Goal: Find contact information: Find contact information

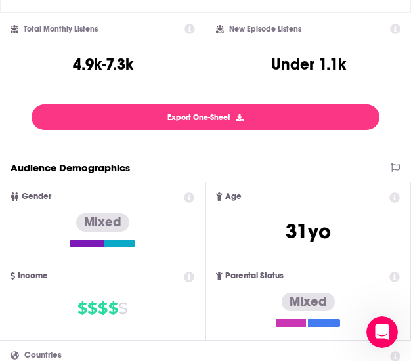
scroll to position [334, 0]
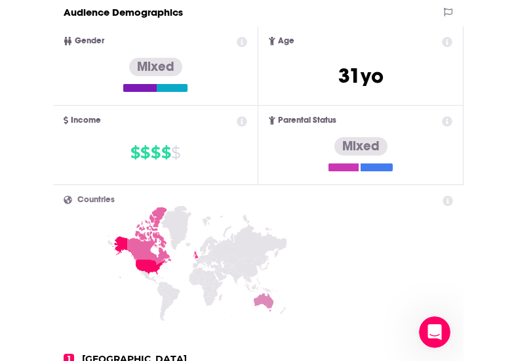
scroll to position [0, 0]
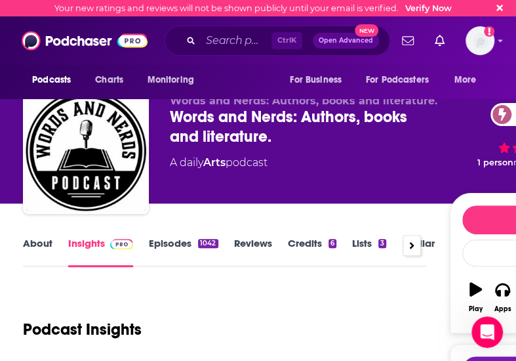
click at [162, 241] on link "Episodes 1042" at bounding box center [183, 252] width 69 height 30
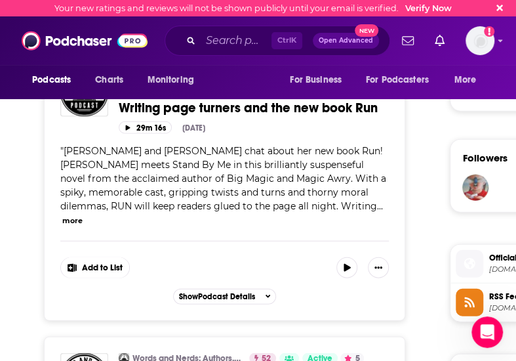
scroll to position [863, 0]
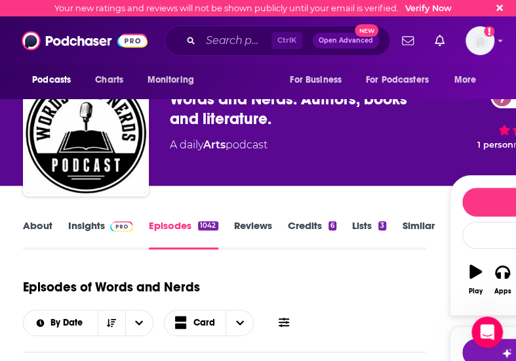
scroll to position [0, 0]
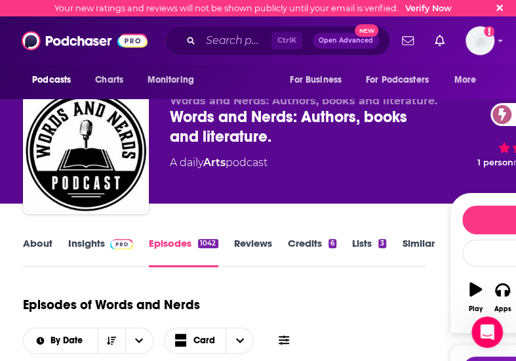
click at [76, 242] on link "Insights" at bounding box center [100, 252] width 65 height 30
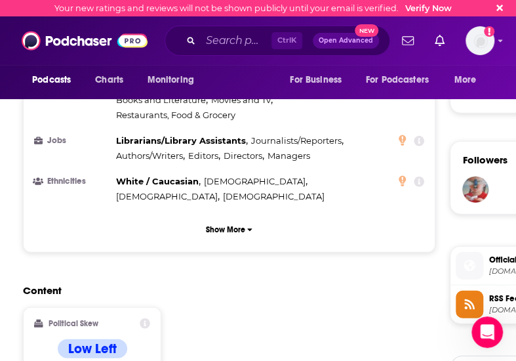
scroll to position [863, 0]
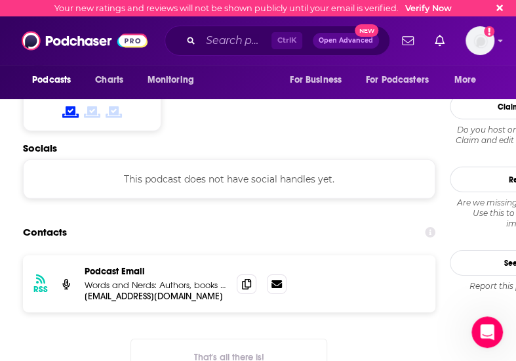
click at [299, 220] on div "Contacts" at bounding box center [229, 232] width 413 height 25
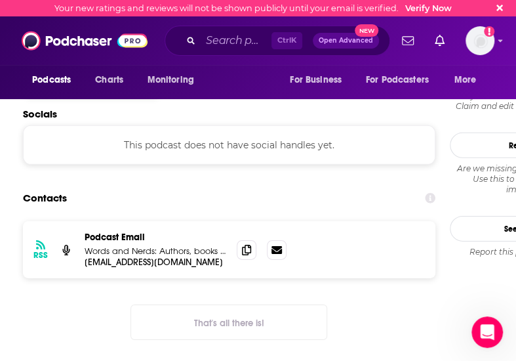
scroll to position [1187, 0]
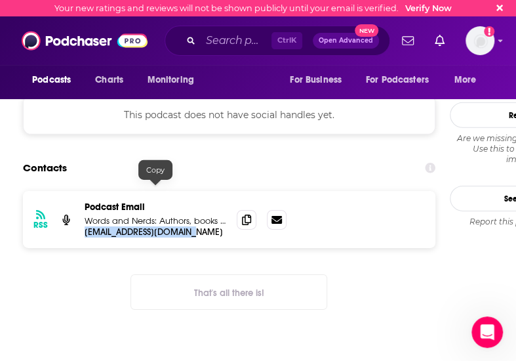
drag, startPoint x: 203, startPoint y: 189, endPoint x: 84, endPoint y: 190, distance: 119.4
click at [84, 191] on div "RSS Podcast Email Words and Nerds: Authors, books and literature. [EMAIL_ADDRES…" at bounding box center [229, 219] width 413 height 57
copy p "[EMAIL_ADDRESS][DOMAIN_NAME]"
click at [138, 220] on div "RSS Podcast Email Words and Nerds: Authors, books and literature. [EMAIL_ADDRES…" at bounding box center [229, 261] width 413 height 140
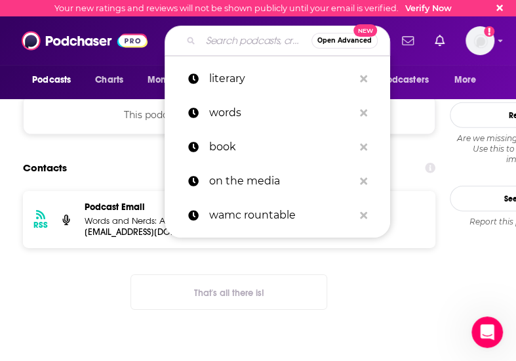
click at [217, 41] on input "Search podcasts, credits, & more..." at bounding box center [256, 40] width 111 height 21
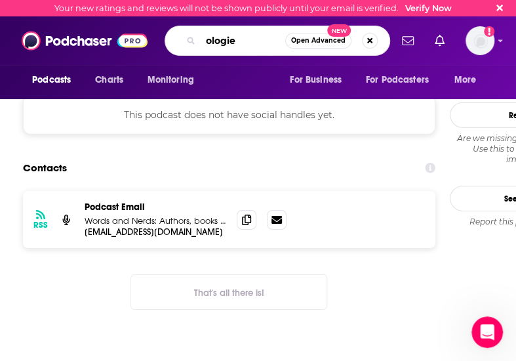
type input "ologies"
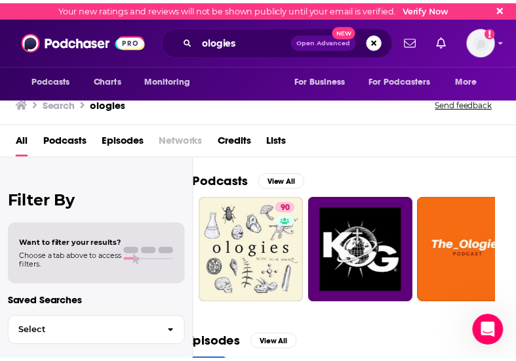
scroll to position [0, 22]
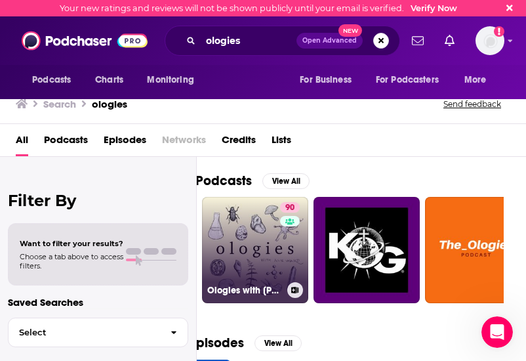
click at [249, 251] on link "90 Ologies with [PERSON_NAME]" at bounding box center [255, 250] width 106 height 106
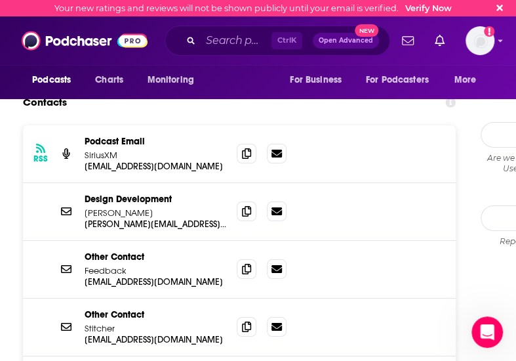
scroll to position [1364, 0]
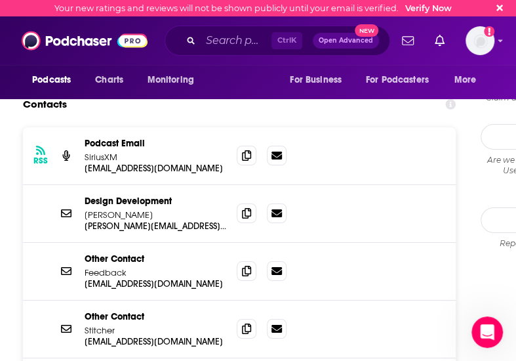
click at [245, 83] on div "Podcasts Charts Monitoring For Business For Podcasters More" at bounding box center [258, 82] width 516 height 34
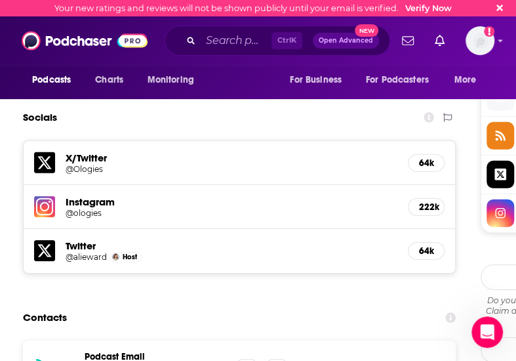
scroll to position [1136, 0]
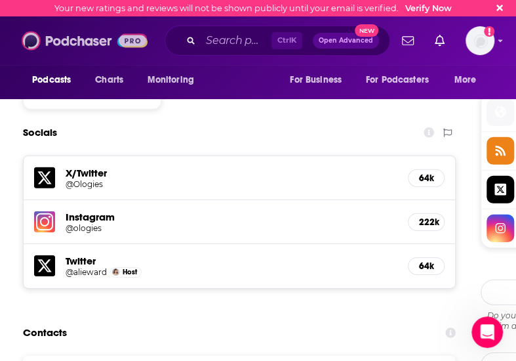
click at [76, 41] on img at bounding box center [85, 40] width 126 height 25
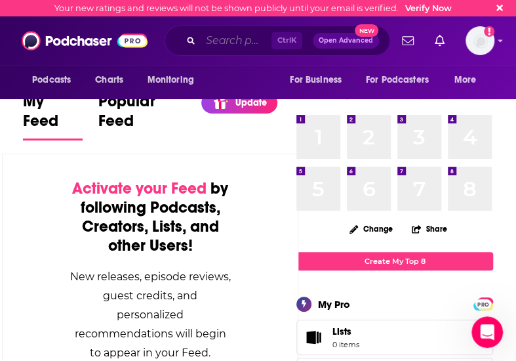
click at [214, 48] on input "Search podcasts, credits, & more..." at bounding box center [236, 40] width 71 height 21
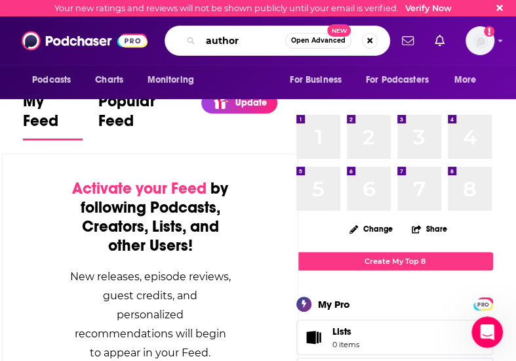
type input "author"
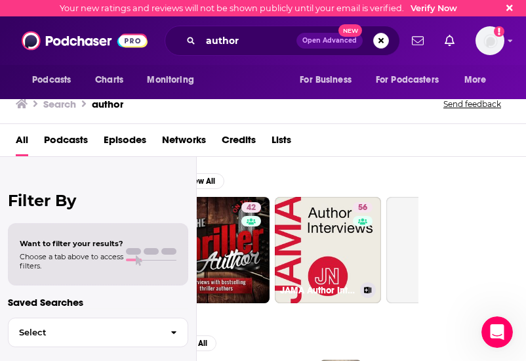
scroll to position [0, 514]
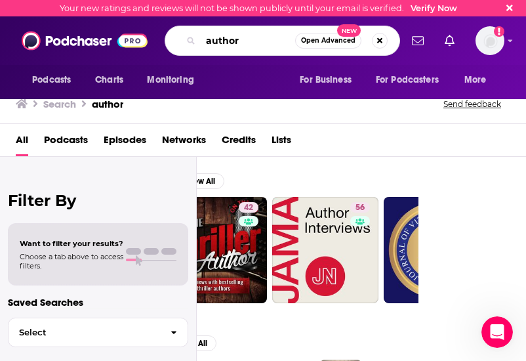
click at [218, 37] on input "author" at bounding box center [248, 40] width 94 height 21
type input "language"
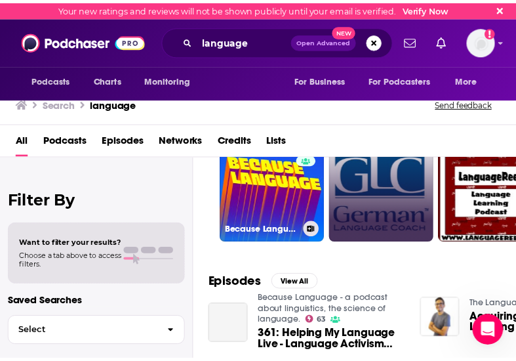
scroll to position [62, 0]
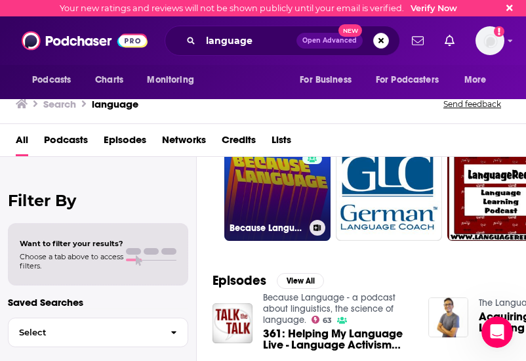
click at [259, 199] on link "63 Because Language - a podcast about linguistics, the science of language." at bounding box center [277, 187] width 106 height 106
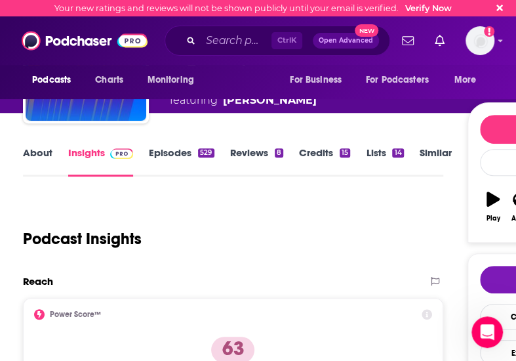
scroll to position [90, 0]
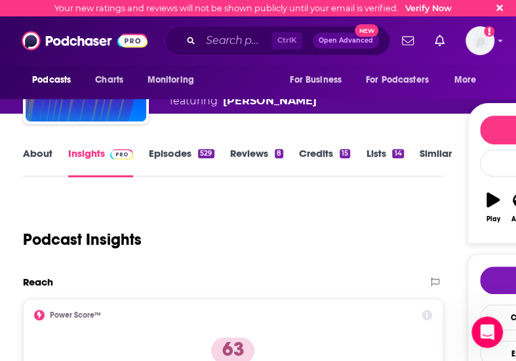
click at [194, 153] on link "Episodes 529" at bounding box center [181, 162] width 65 height 30
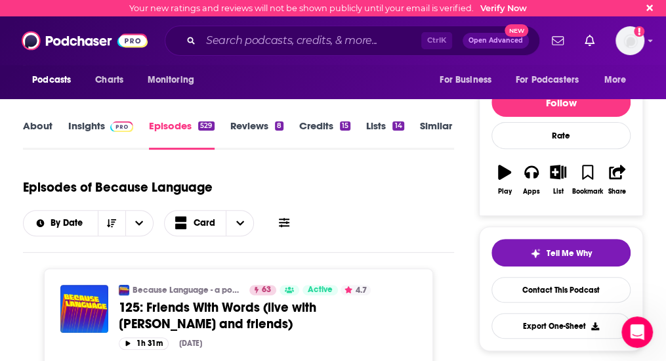
scroll to position [98, 0]
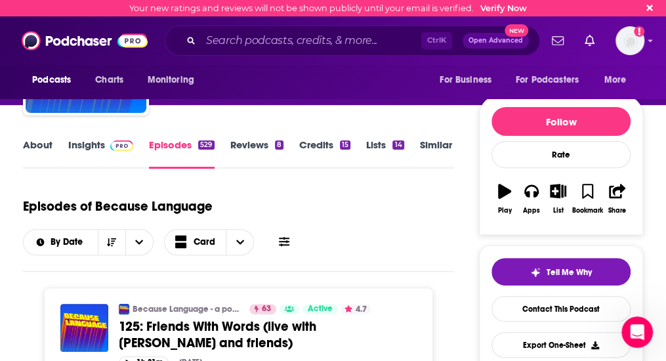
click at [359, 224] on div "Episodes of Because Language By Date Card" at bounding box center [238, 223] width 431 height 66
click at [133, 167] on link "Insights" at bounding box center [100, 153] width 65 height 30
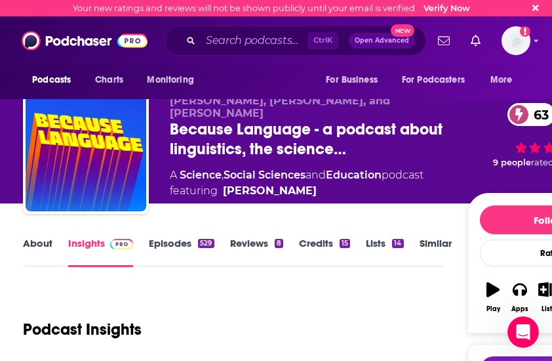
click at [236, 320] on div "Podcast Insights" at bounding box center [227, 321] width 409 height 67
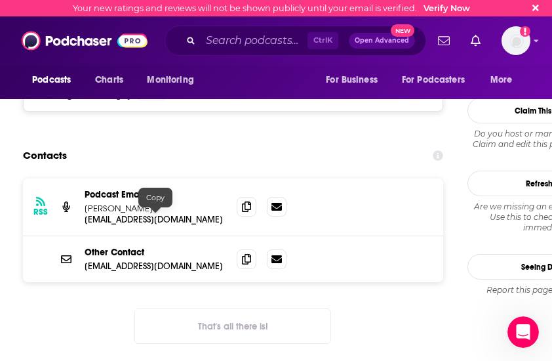
scroll to position [1209, 0]
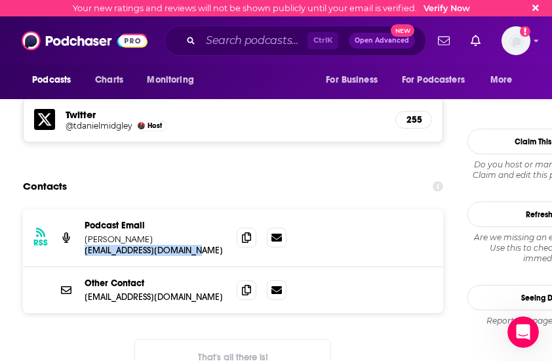
drag, startPoint x: 202, startPoint y: 200, endPoint x: 82, endPoint y: 207, distance: 120.3
click at [82, 209] on div "RSS Podcast Email [PERSON_NAME] [EMAIL_ADDRESS][DOMAIN_NAME] [EMAIL_ADDRESS][DO…" at bounding box center [233, 238] width 420 height 58
copy p "[EMAIL_ADDRESS][DOMAIN_NAME]"
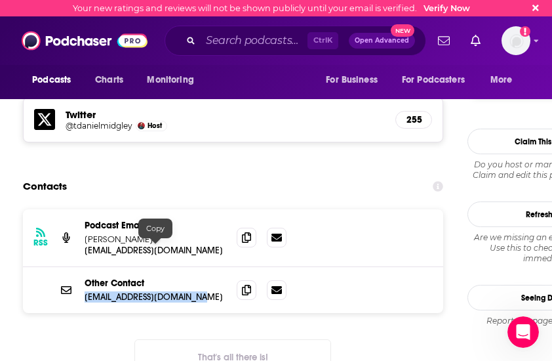
drag, startPoint x: 210, startPoint y: 248, endPoint x: 83, endPoint y: 247, distance: 127.3
click at [83, 267] on div "Other Contact [EMAIL_ADDRESS][DOMAIN_NAME] [EMAIL_ADDRESS][DOMAIN_NAME]" at bounding box center [233, 290] width 420 height 46
copy p "[EMAIL_ADDRESS][DOMAIN_NAME]"
click at [420, 306] on div "RSS Podcast Email [PERSON_NAME] [EMAIL_ADDRESS][DOMAIN_NAME] [EMAIL_ADDRESS][DO…" at bounding box center [233, 302] width 420 height 186
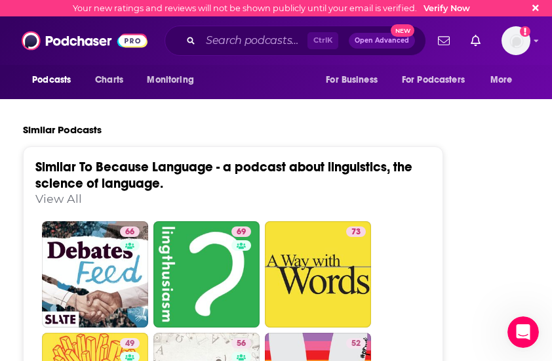
scroll to position [2500, 0]
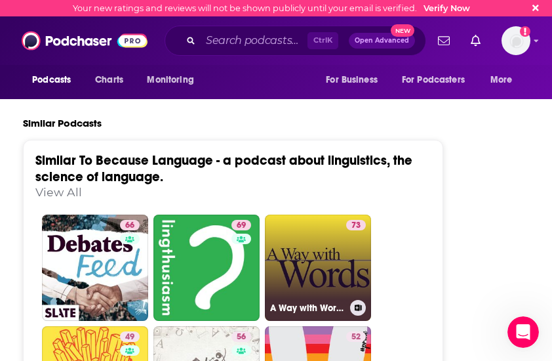
click at [324, 227] on link "73 A Way with Words - language, linguistics, and callers from all over" at bounding box center [318, 268] width 106 height 106
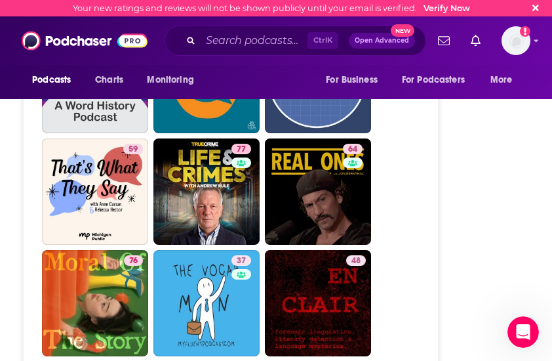
scroll to position [3719, 0]
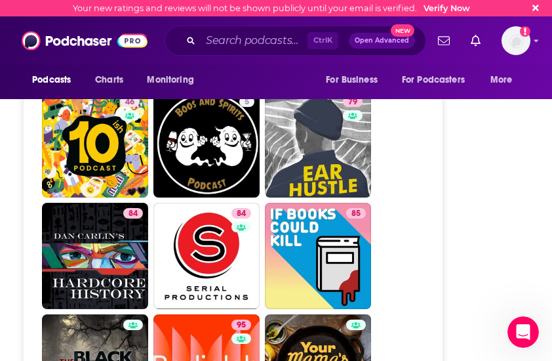
type input "[URL][DOMAIN_NAME]"
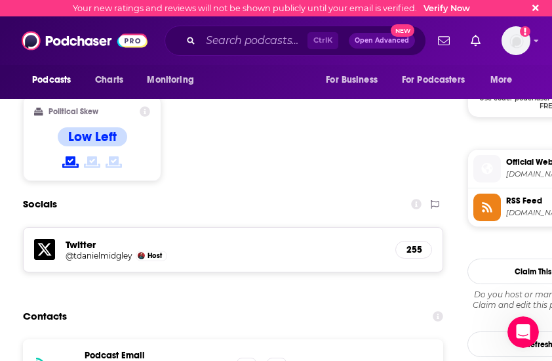
scroll to position [1223, 0]
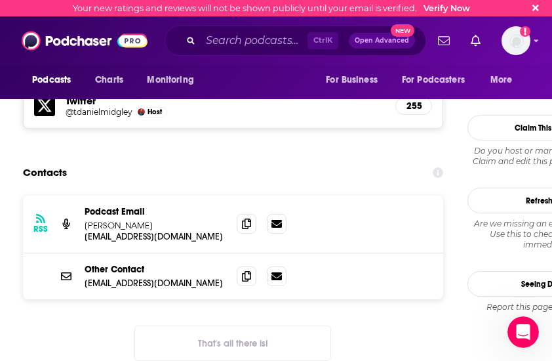
click at [392, 160] on section "Contacts RSS Podcast Email [PERSON_NAME] [EMAIL_ADDRESS][DOMAIN_NAME] [EMAIL_AD…" at bounding box center [233, 271] width 420 height 222
click at [245, 42] on input "Search podcasts, credits, & more..." at bounding box center [254, 40] width 107 height 21
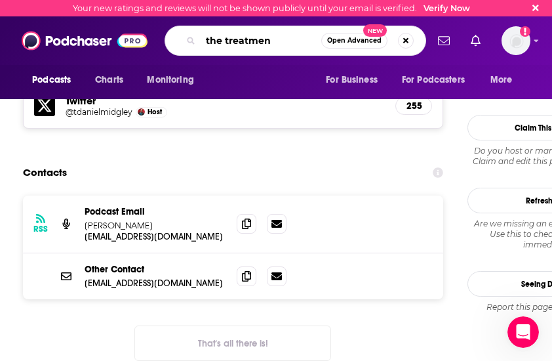
type input "the treatment"
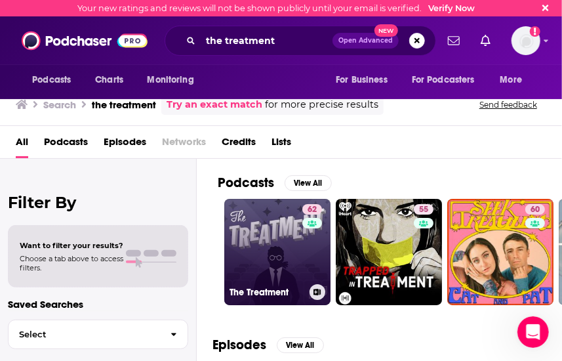
click at [260, 222] on link "62 The Treatment" at bounding box center [277, 252] width 106 height 106
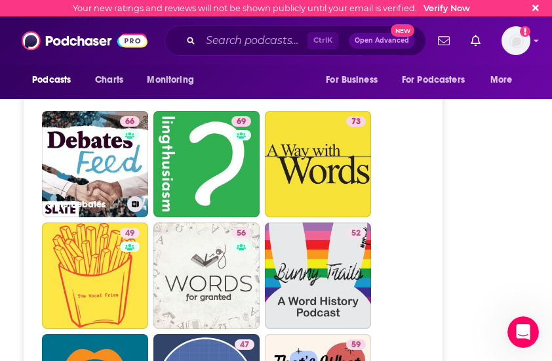
scroll to position [2528, 0]
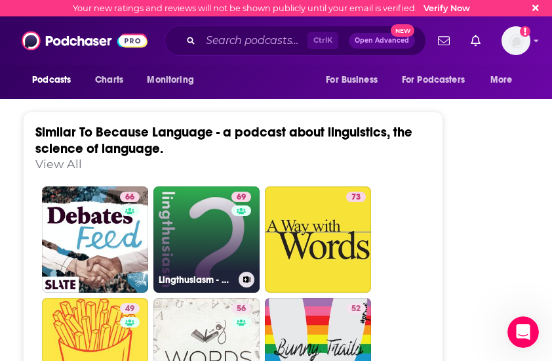
click at [194, 186] on link "69 Lingthusiasm - A podcast that's enthusiastic about linguistics" at bounding box center [207, 239] width 106 height 106
type input "[URL][DOMAIN_NAME]"
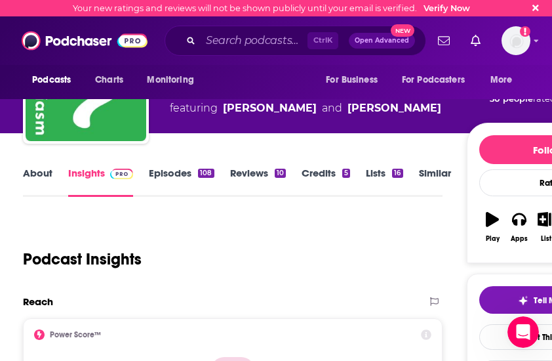
scroll to position [72, 0]
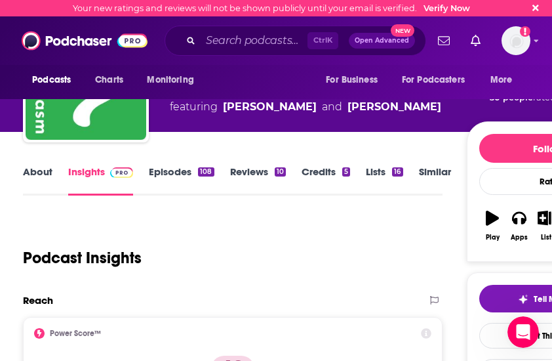
click at [176, 174] on link "Episodes 108" at bounding box center [181, 180] width 65 height 30
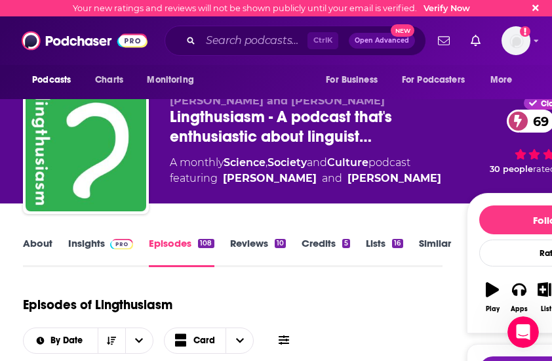
click at [94, 238] on link "Insights" at bounding box center [100, 252] width 65 height 30
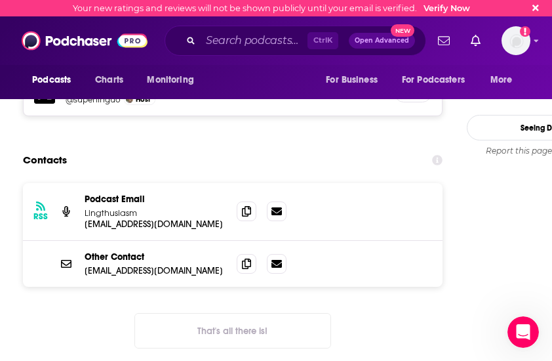
scroll to position [1450, 0]
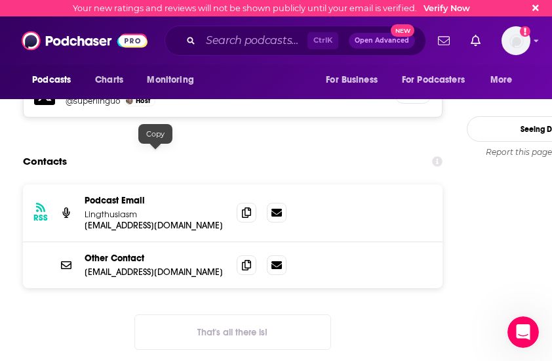
drag, startPoint x: 189, startPoint y: 154, endPoint x: 92, endPoint y: 152, distance: 97.1
drag, startPoint x: 92, startPoint y: 152, endPoint x: 30, endPoint y: 247, distance: 113.7
drag, startPoint x: 30, startPoint y: 247, endPoint x: 134, endPoint y: 316, distance: 124.7
click at [183, 220] on p "[EMAIL_ADDRESS][DOMAIN_NAME]" at bounding box center [156, 225] width 142 height 11
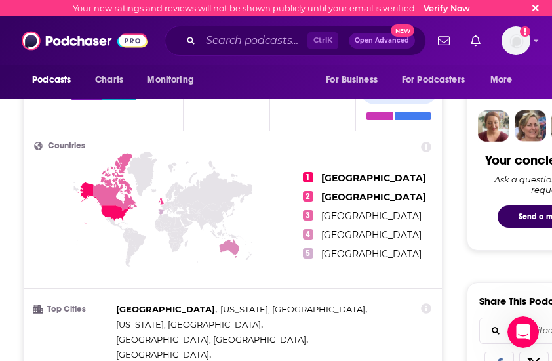
click at [197, 216] on icon at bounding box center [163, 233] width 258 height 163
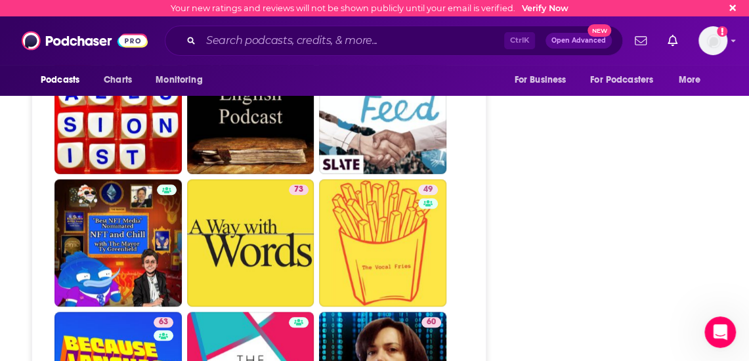
scroll to position [2527, 0]
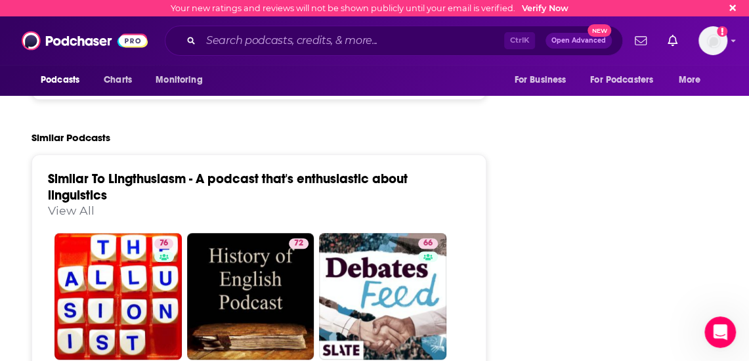
drag, startPoint x: 518, startPoint y: 253, endPoint x: 14, endPoint y: 275, distance: 504.4
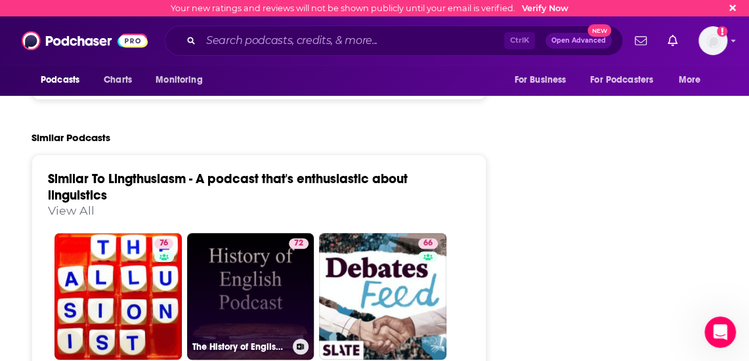
click at [217, 236] on link "72 The History of English Podcast" at bounding box center [250, 296] width 127 height 127
type input "[URL][DOMAIN_NAME]"
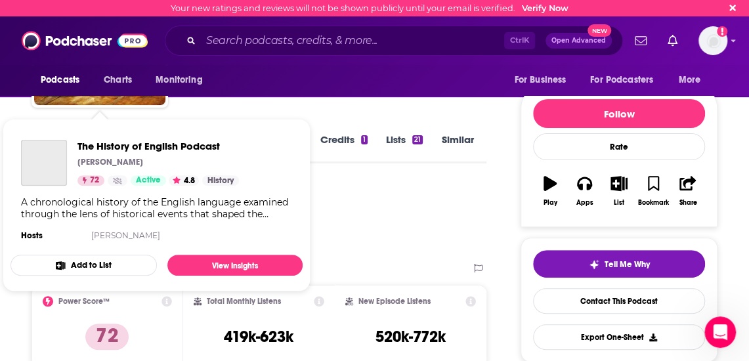
scroll to position [118, 0]
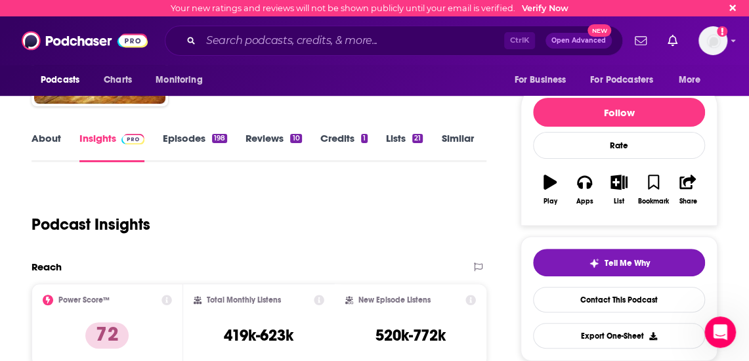
click at [202, 152] on link "Episodes 198" at bounding box center [195, 147] width 64 height 30
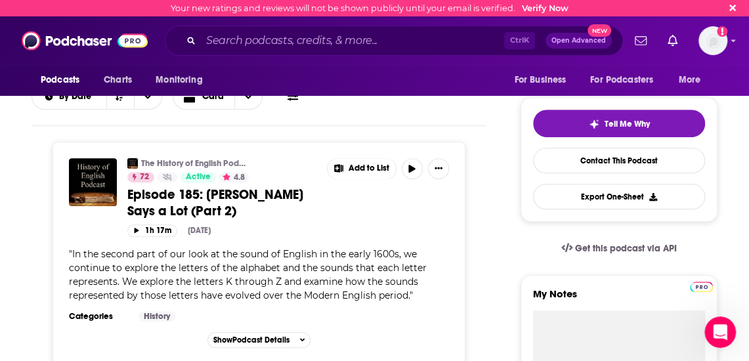
scroll to position [246, 0]
